Goal: Check status: Check status

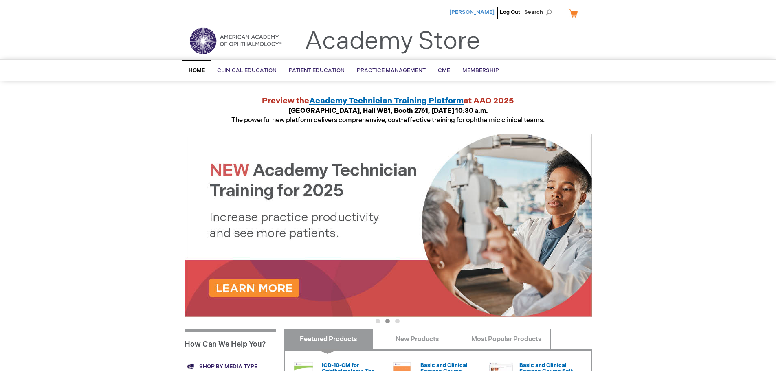
click at [470, 9] on span "[PERSON_NAME]" at bounding box center [471, 12] width 45 height 7
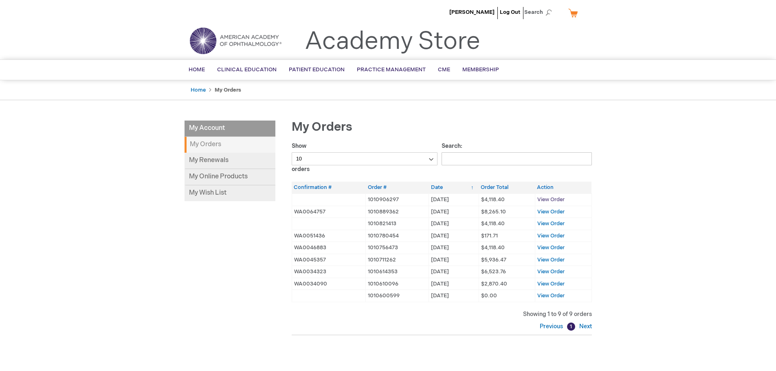
click at [550, 199] on span "View Order" at bounding box center [550, 199] width 27 height 7
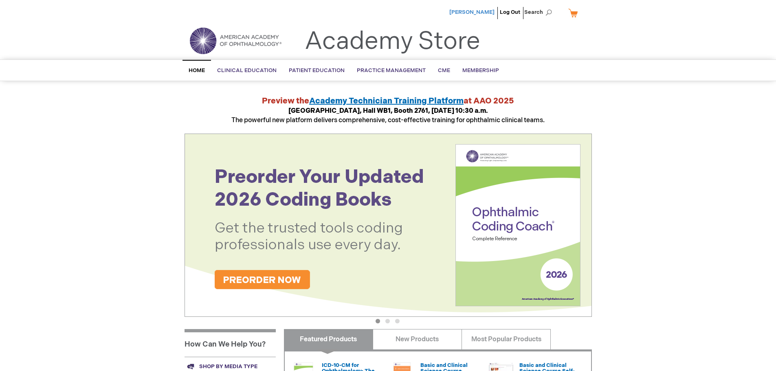
click at [475, 10] on span "[PERSON_NAME]" at bounding box center [471, 12] width 45 height 7
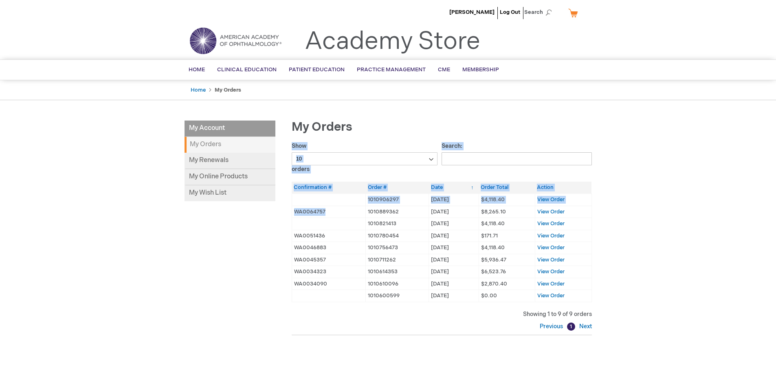
drag, startPoint x: 362, startPoint y: 211, endPoint x: 619, endPoint y: 211, distance: 256.1
click at [619, 211] on div "Madison Seward Log Out Search My Cart CLOSE RECENTLY ADDED ITEM(S) Close There …" at bounding box center [388, 257] width 776 height 515
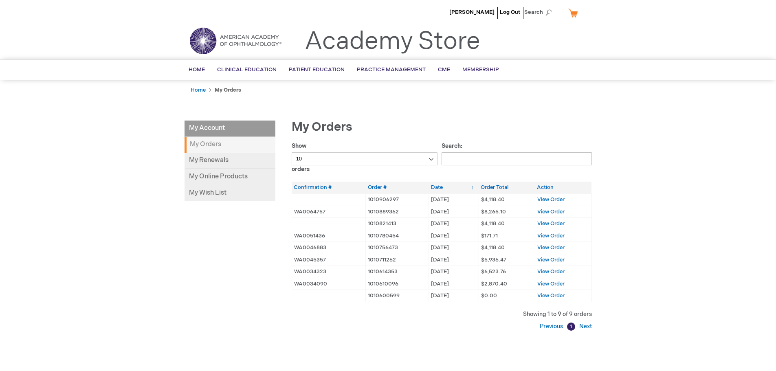
click at [616, 216] on div "Madison Seward Log Out Search My Cart CLOSE RECENTLY ADDED ITEM(S) Close There …" at bounding box center [388, 257] width 776 height 515
click at [219, 160] on link "My Renewals" at bounding box center [229, 161] width 91 height 16
click at [207, 173] on link "My Online Products" at bounding box center [229, 177] width 91 height 16
